Goal: Task Accomplishment & Management: Complete application form

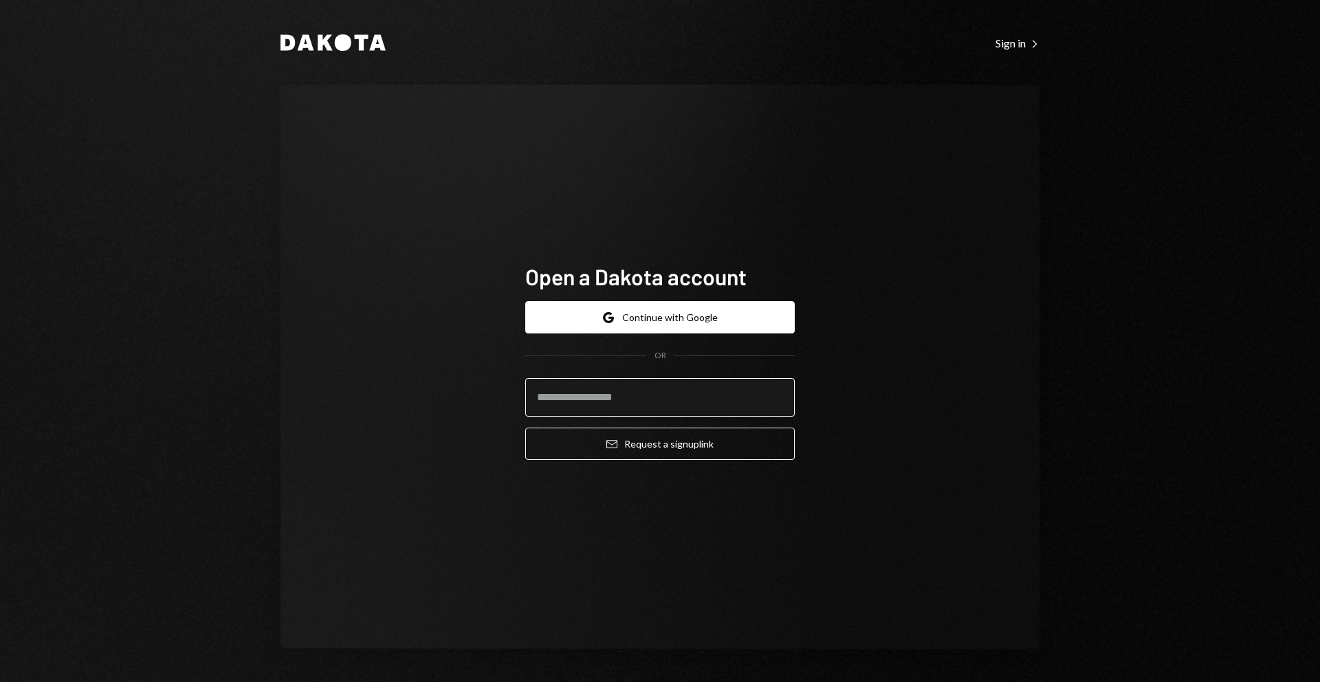
click at [579, 396] on input "email" at bounding box center [660, 397] width 270 height 39
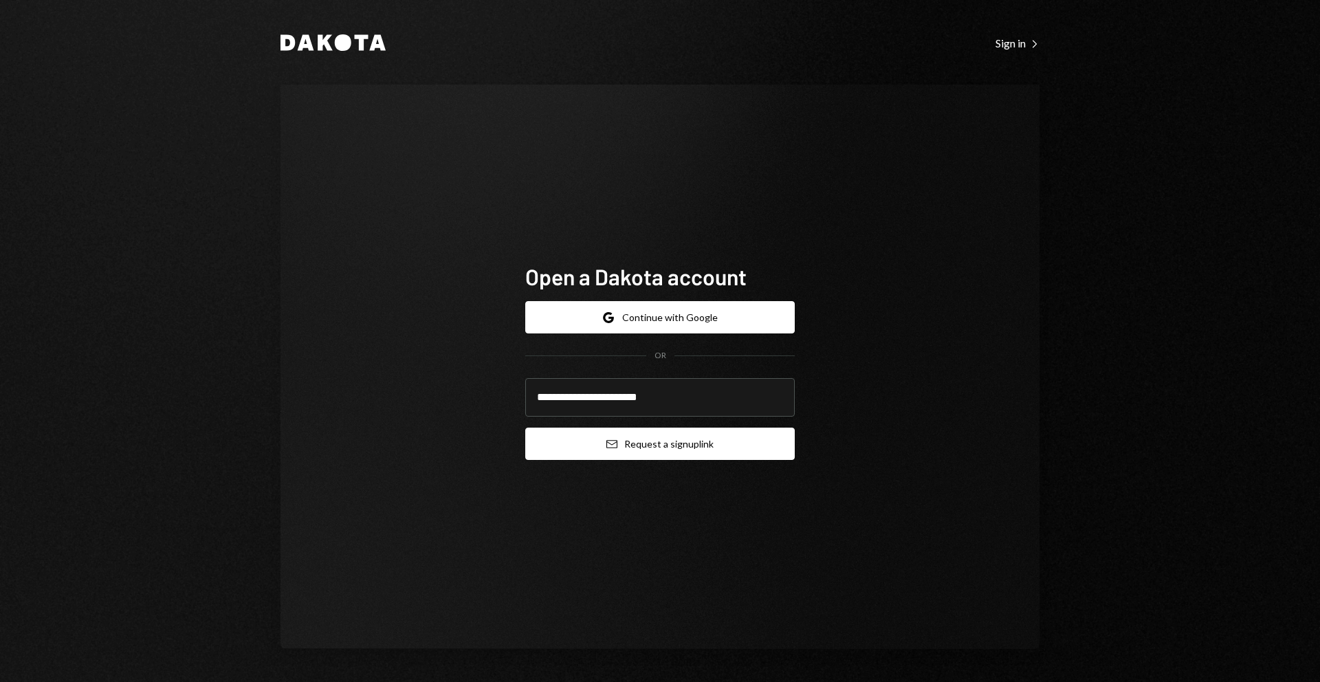
type input "**********"
click at [591, 450] on button "Email Request a sign up link" at bounding box center [660, 444] width 270 height 32
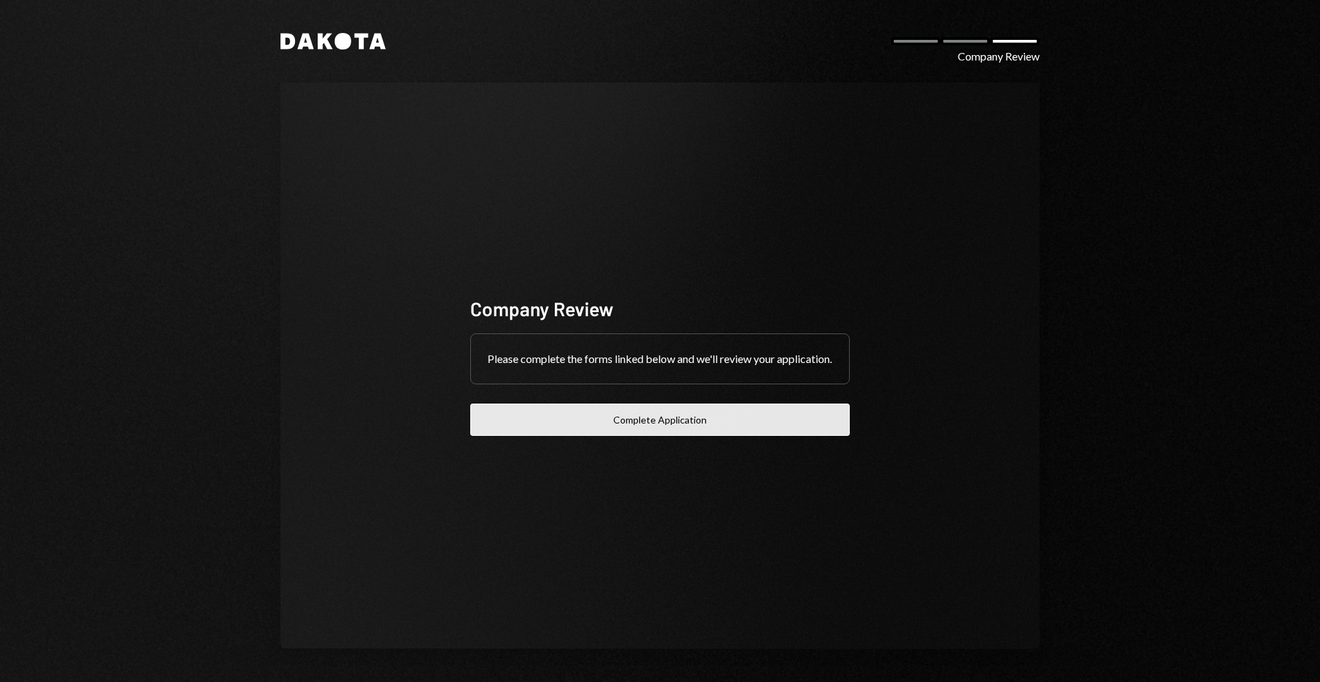
click at [573, 433] on button "Complete Application" at bounding box center [660, 420] width 380 height 32
